Goal: Task Accomplishment & Management: Manage account settings

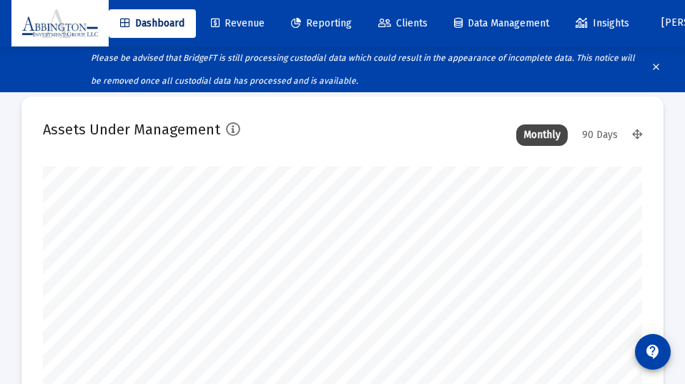
scroll to position [286, 599]
type input "[DATE]"
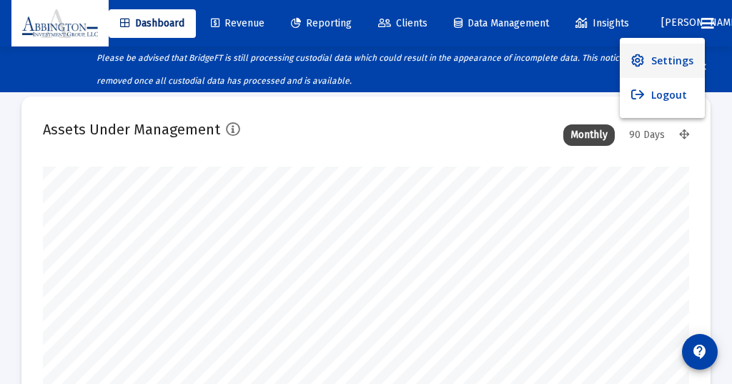
scroll to position [0, 0]
click at [667, 87] on button "Logout" at bounding box center [661, 95] width 85 height 34
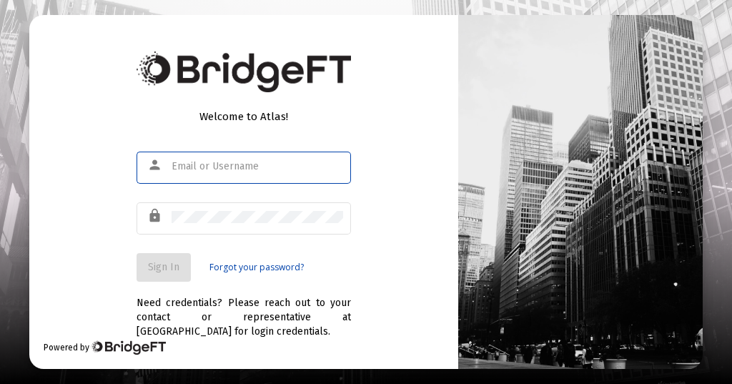
click at [182, 162] on input "text" at bounding box center [258, 166] width 172 height 11
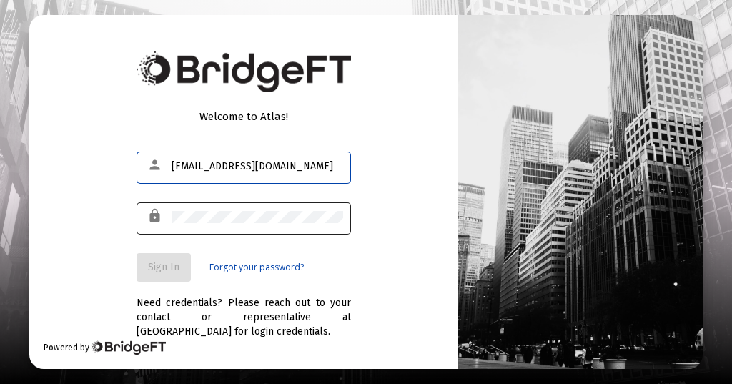
type input "[EMAIL_ADDRESS][DOMAIN_NAME]"
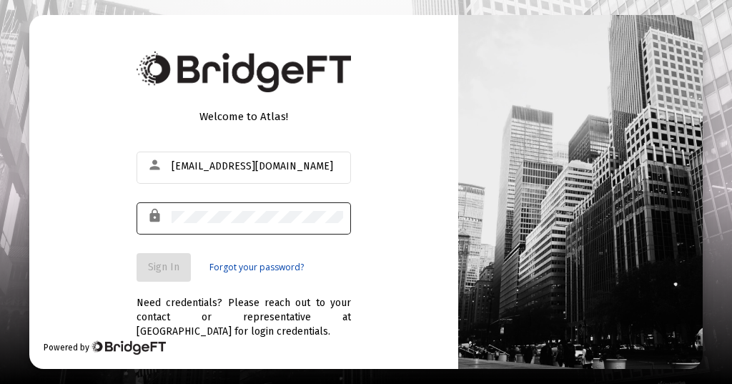
click at [167, 214] on div "lock" at bounding box center [158, 216] width 28 height 24
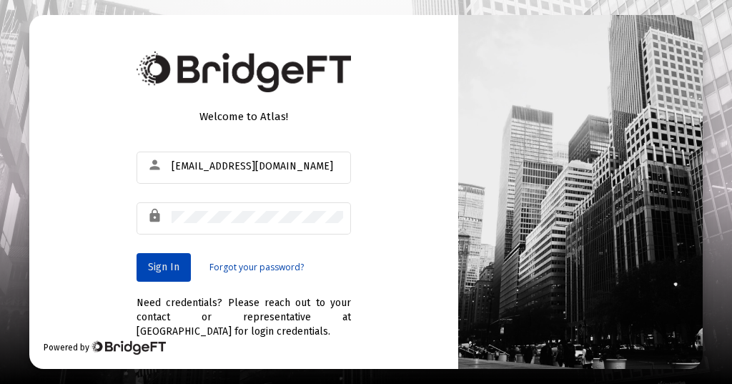
click at [161, 262] on span "Sign In" at bounding box center [163, 267] width 31 height 12
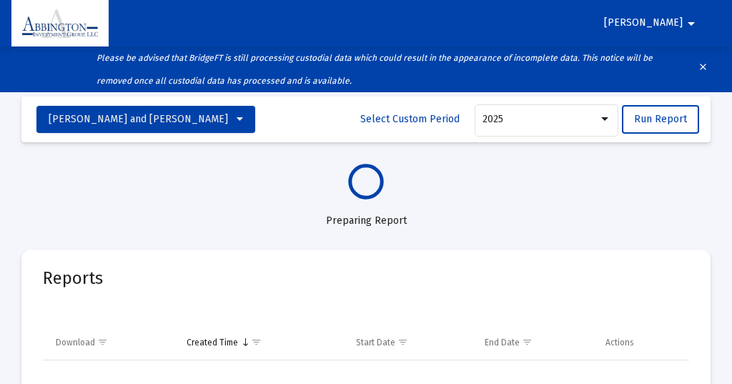
select select "View all"
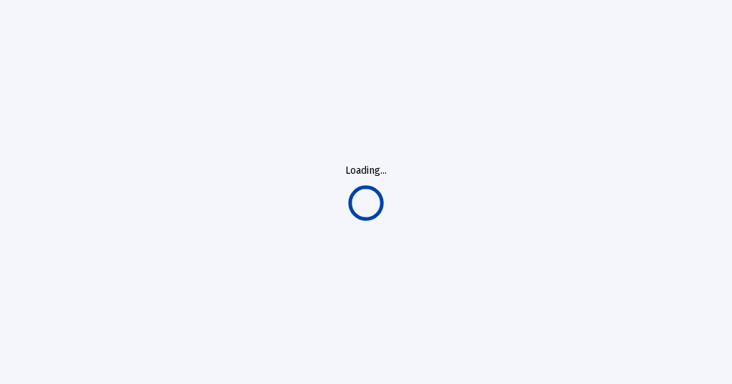
select select "View all"
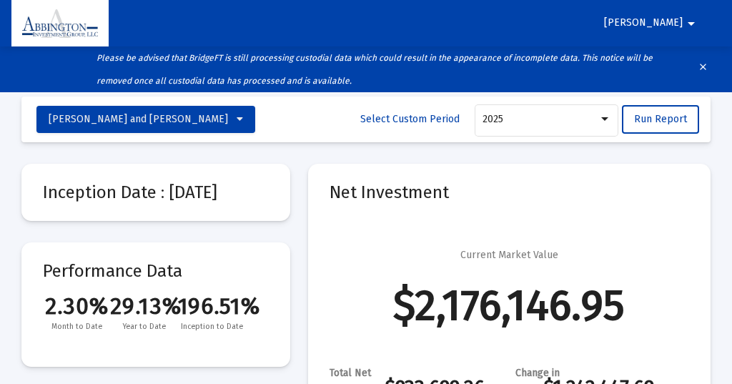
scroll to position [34, 0]
